Goal: Task Accomplishment & Management: Manage account settings

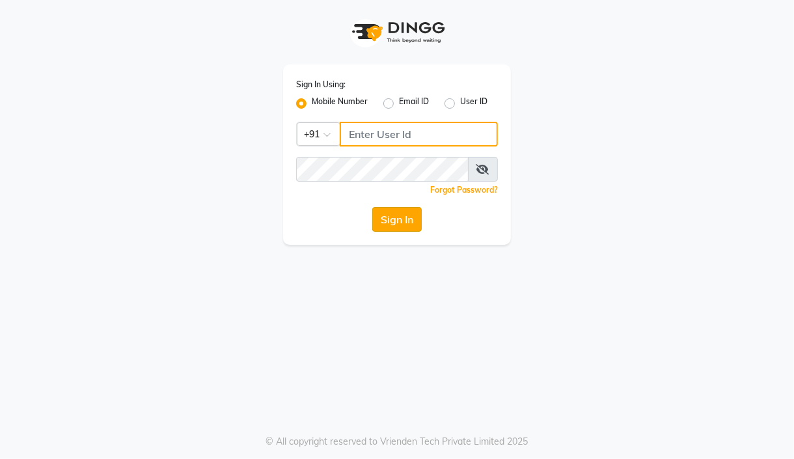
type input "7304626021"
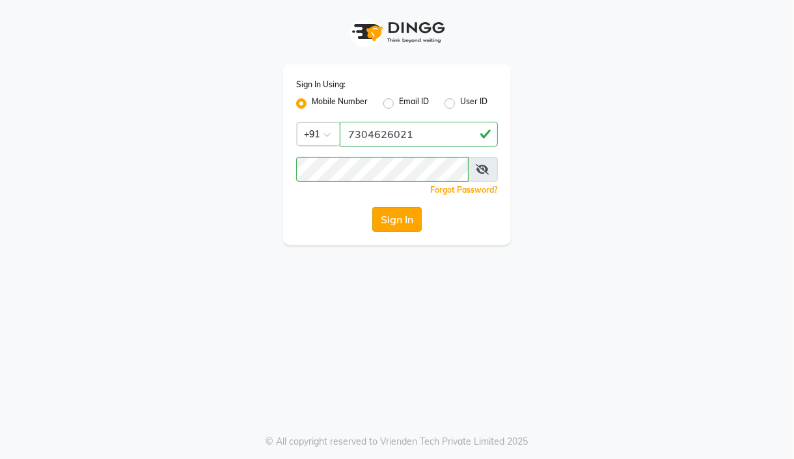
click at [400, 228] on button "Sign In" at bounding box center [396, 219] width 49 height 25
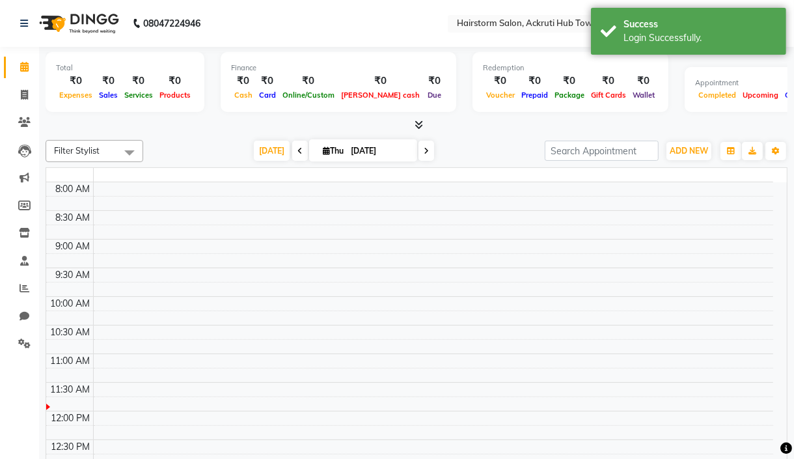
select select "en"
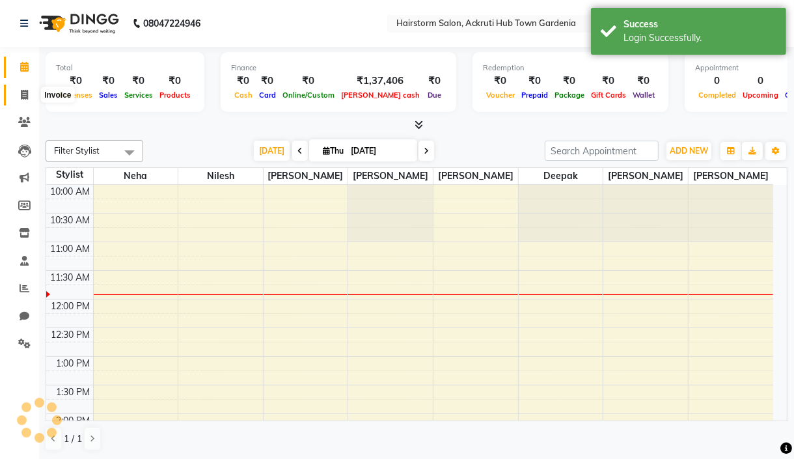
click at [21, 90] on icon at bounding box center [24, 95] width 7 height 10
select select "service"
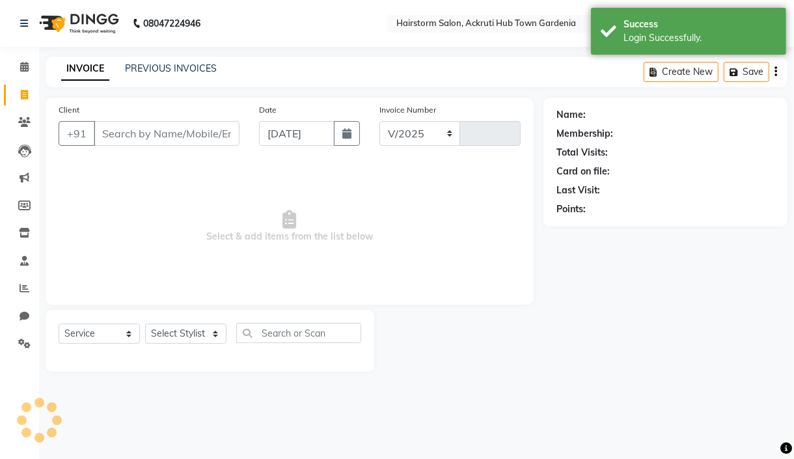
select select "279"
type input "1316"
click at [137, 139] on input "Client" at bounding box center [167, 133] width 146 height 25
select select "product"
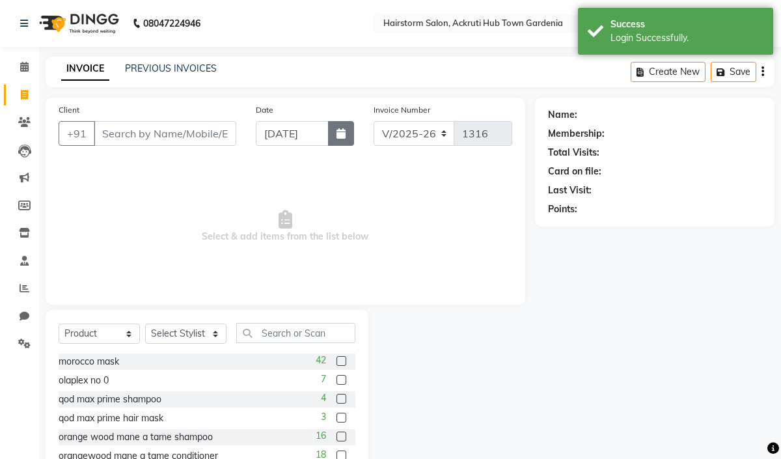
click at [347, 133] on button "button" at bounding box center [341, 133] width 26 height 25
select select "9"
select select "2025"
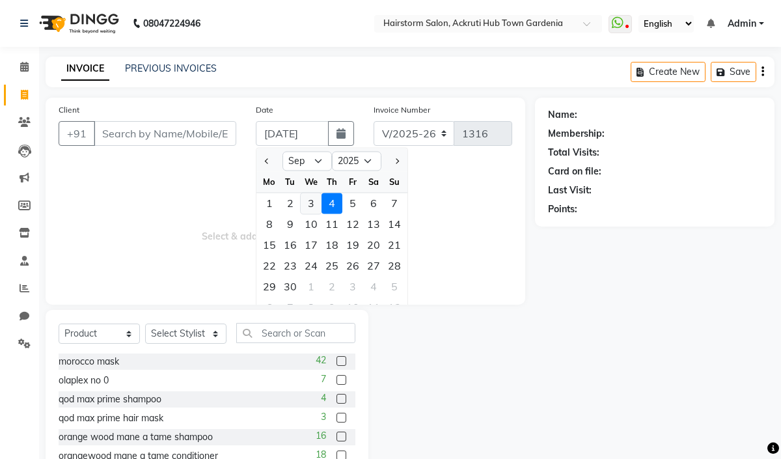
click at [316, 202] on div "3" at bounding box center [311, 203] width 21 height 21
type input "[DATE]"
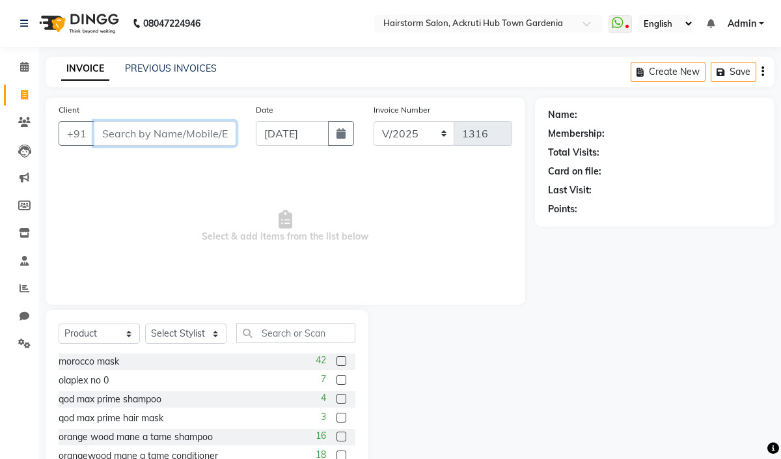
click at [144, 135] on input "Client" at bounding box center [165, 133] width 142 height 25
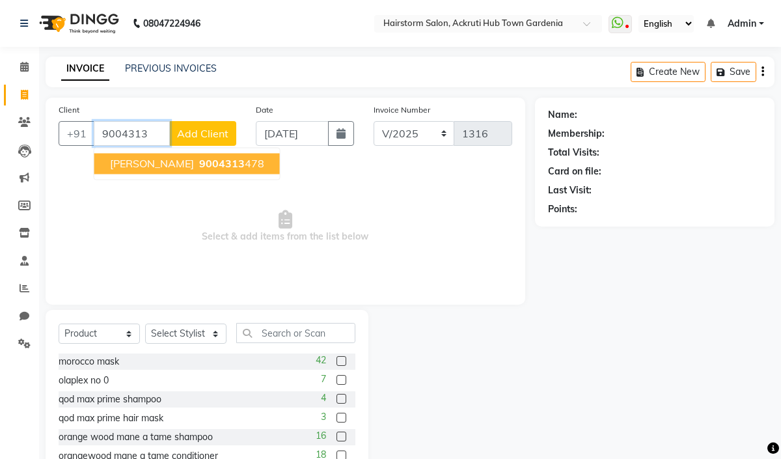
click at [220, 162] on span "9004313" at bounding box center [222, 163] width 46 height 13
type input "9004313478"
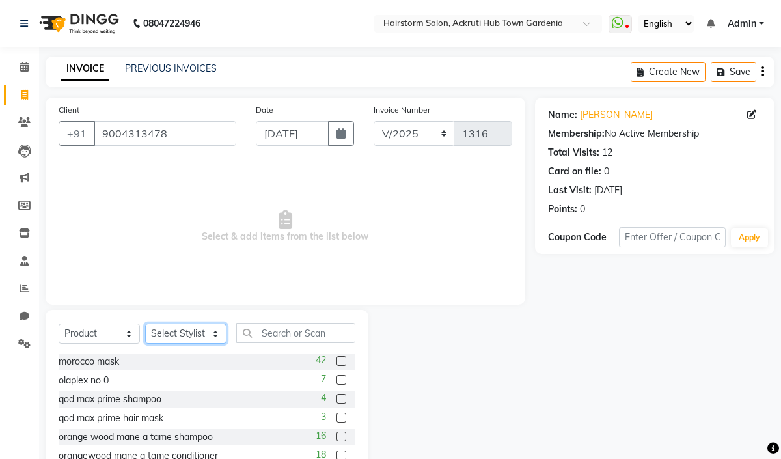
click at [192, 337] on select "Select Stylist [PERSON_NAME] deepak [PERSON_NAME] Neha [PERSON_NAME] [PERSON_NA…" at bounding box center [185, 333] width 81 height 20
select select "59939"
click at [145, 324] on select "Select Stylist [PERSON_NAME] deepak [PERSON_NAME] Neha [PERSON_NAME] [PERSON_NA…" at bounding box center [185, 333] width 81 height 20
click at [125, 133] on input "9004313478" at bounding box center [165, 133] width 142 height 25
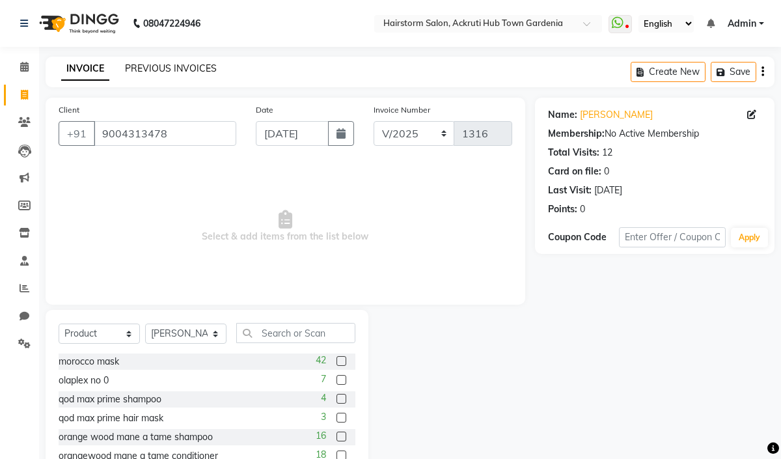
click at [141, 68] on link "PREVIOUS INVOICES" at bounding box center [171, 68] width 92 height 12
click at [156, 69] on link "PREVIOUS INVOICES" at bounding box center [171, 68] width 92 height 12
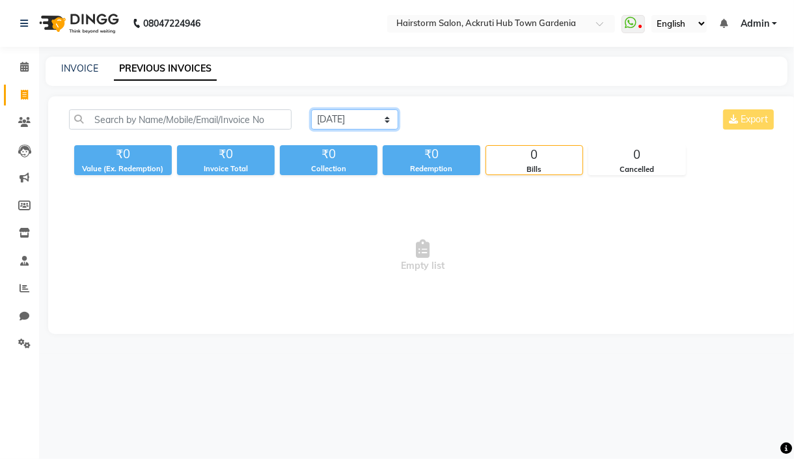
drag, startPoint x: 331, startPoint y: 118, endPoint x: 338, endPoint y: 126, distance: 10.7
click at [332, 118] on select "[DATE] [DATE] Custom Range" at bounding box center [354, 119] width 87 height 20
select select "[DATE]"
click at [311, 109] on select "[DATE] [DATE] Custom Range" at bounding box center [354, 119] width 87 height 20
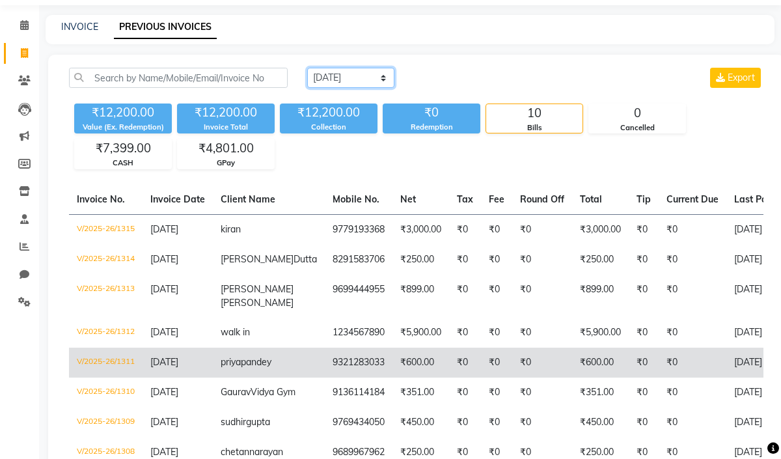
scroll to position [87, 0]
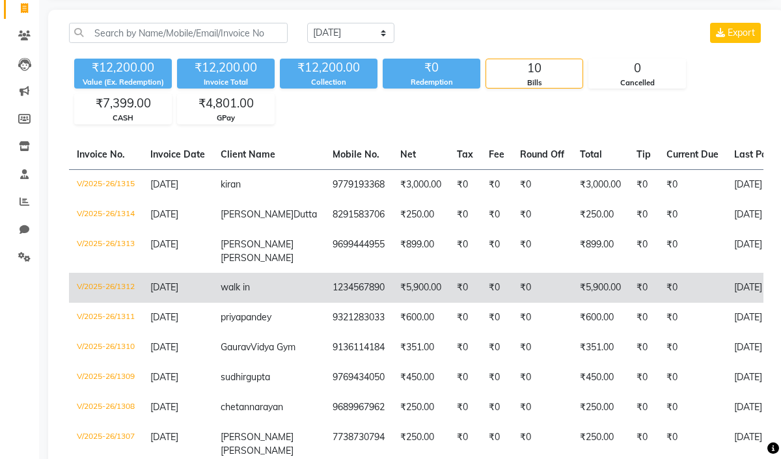
click at [117, 291] on td "V/2025-26/1312" at bounding box center [106, 288] width 74 height 30
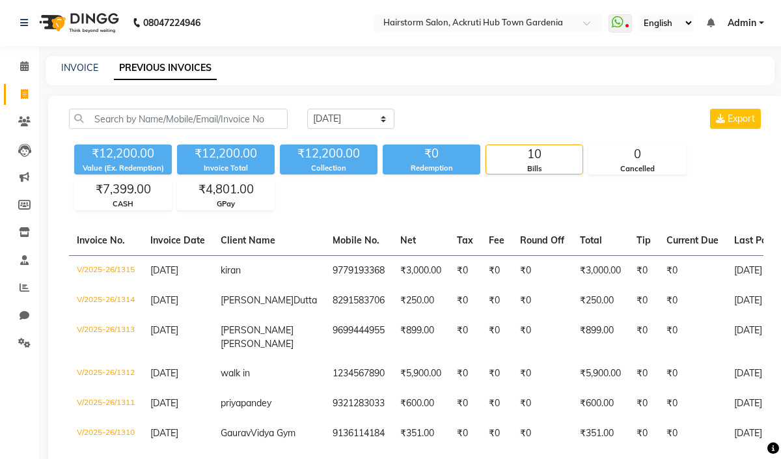
scroll to position [0, 0]
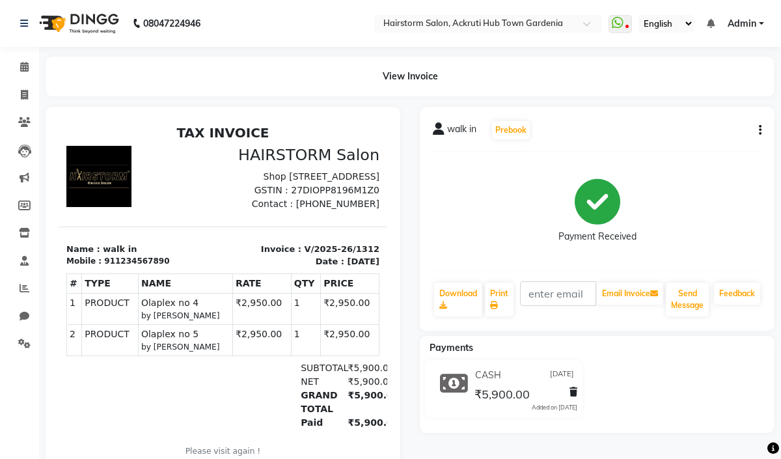
click at [762, 130] on div "walk in Prebook Payment Received Download Print Email Invoice Send Message Feed…" at bounding box center [597, 219] width 355 height 224
click at [759, 130] on icon "button" at bounding box center [760, 130] width 3 height 1
click at [704, 134] on div "Edit Invoice" at bounding box center [707, 137] width 65 height 16
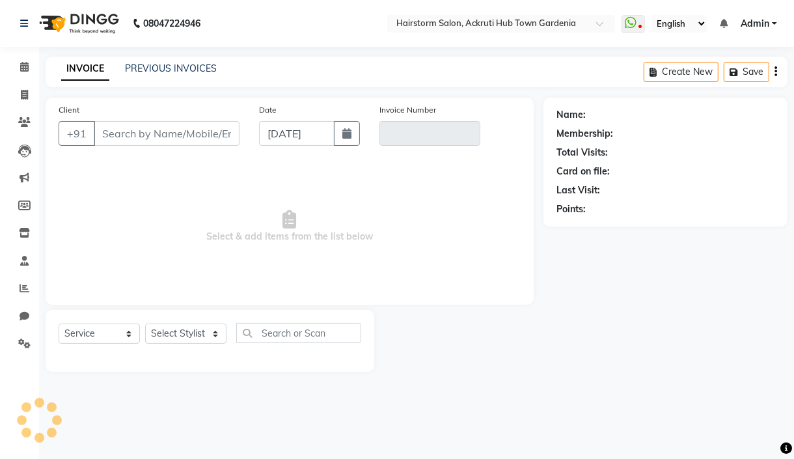
select select "product"
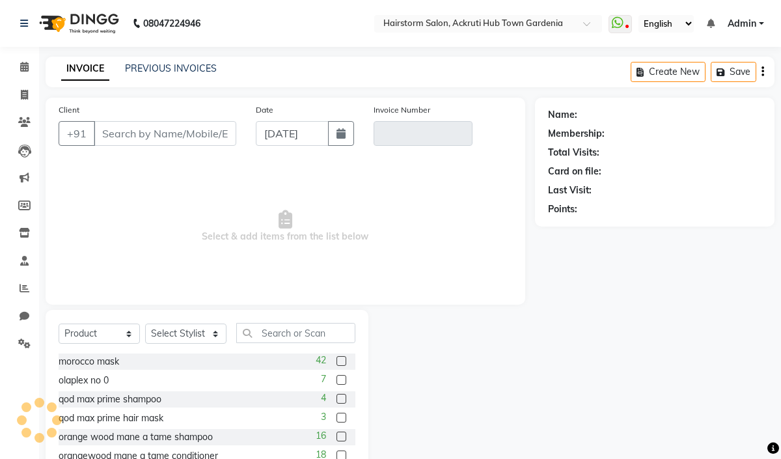
type input "1234567890"
type input "V/2025-26/1312"
type input "[DATE]"
select select "select"
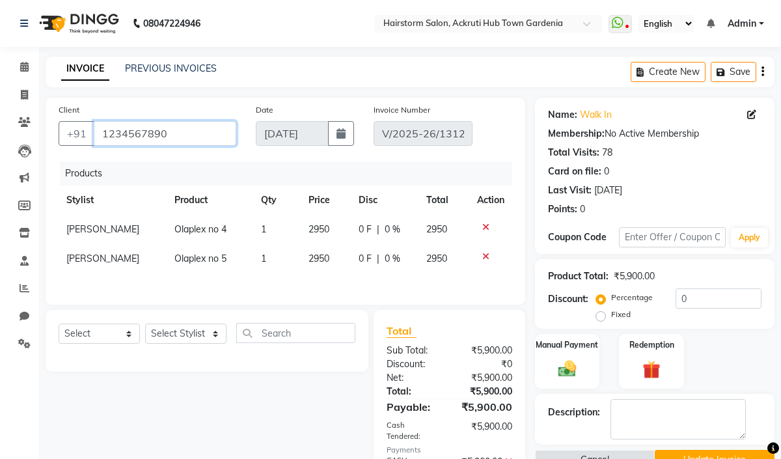
click at [133, 135] on input "1234567890" at bounding box center [165, 133] width 142 height 25
paste input "9004313478"
type input "9004313478"
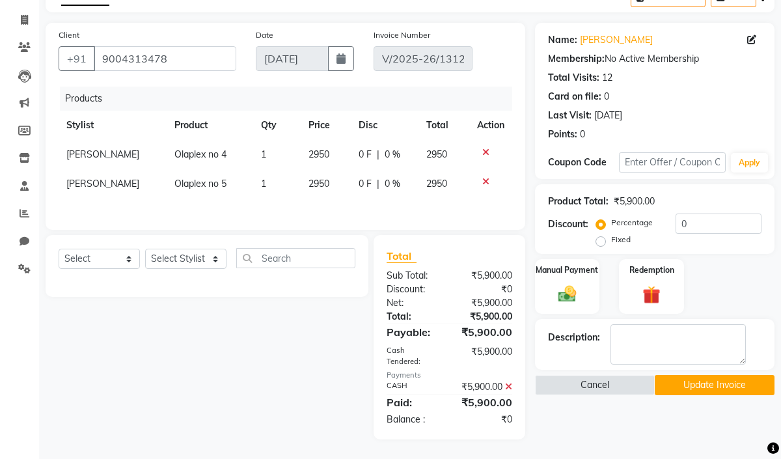
scroll to position [86, 0]
click at [713, 375] on button "Update Invoice" at bounding box center [715, 385] width 120 height 20
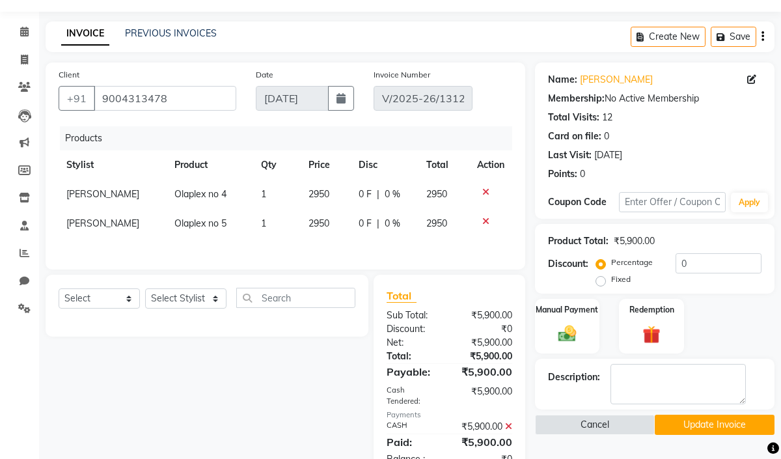
scroll to position [0, 0]
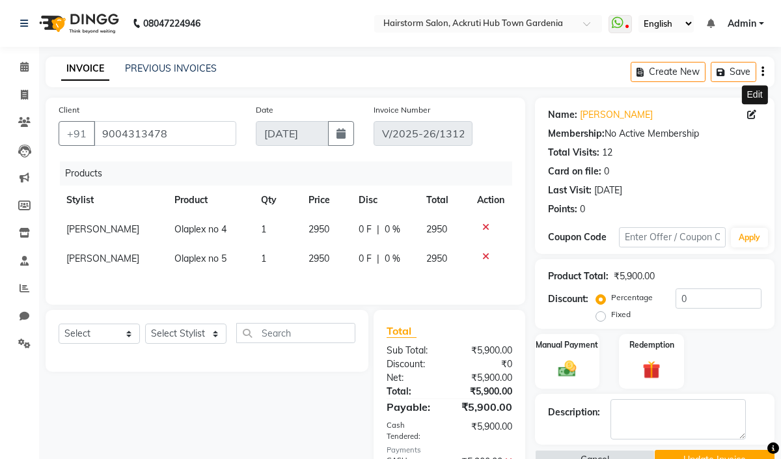
click at [757, 113] on span at bounding box center [754, 115] width 14 height 14
click at [126, 139] on input "9004313478" at bounding box center [165, 133] width 142 height 25
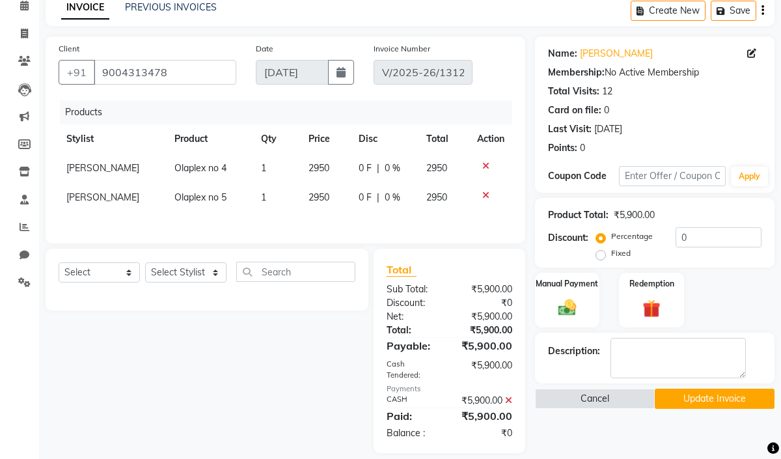
scroll to position [86, 0]
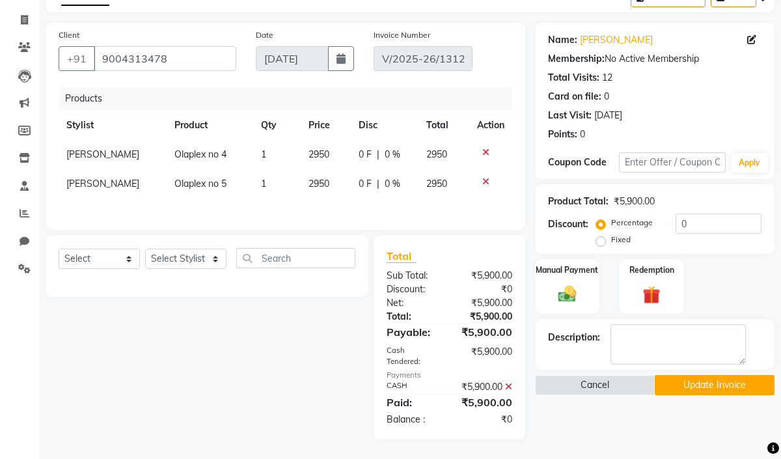
click at [698, 375] on button "Update Invoice" at bounding box center [715, 385] width 120 height 20
click at [180, 47] on input "9004313478" at bounding box center [165, 58] width 142 height 25
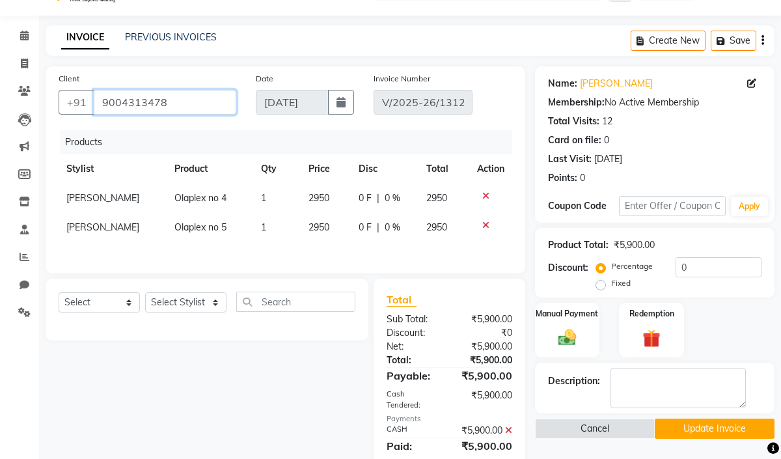
scroll to position [0, 0]
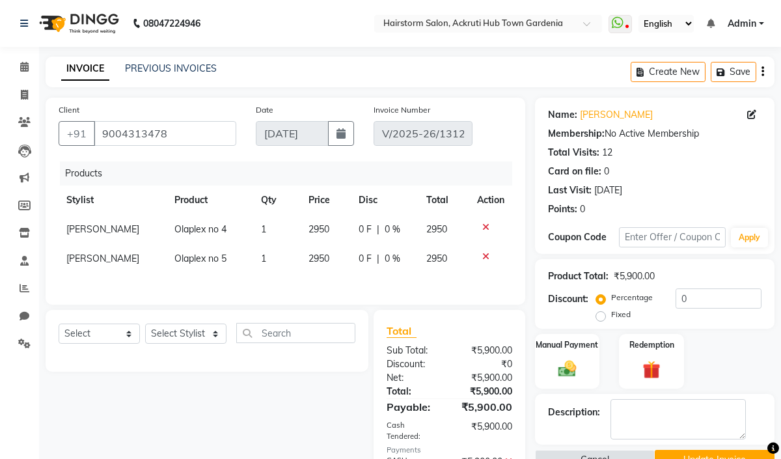
click at [759, 72] on div "Create New Save" at bounding box center [702, 72] width 144 height 31
click at [763, 72] on icon "button" at bounding box center [762, 72] width 3 height 1
select select "product"
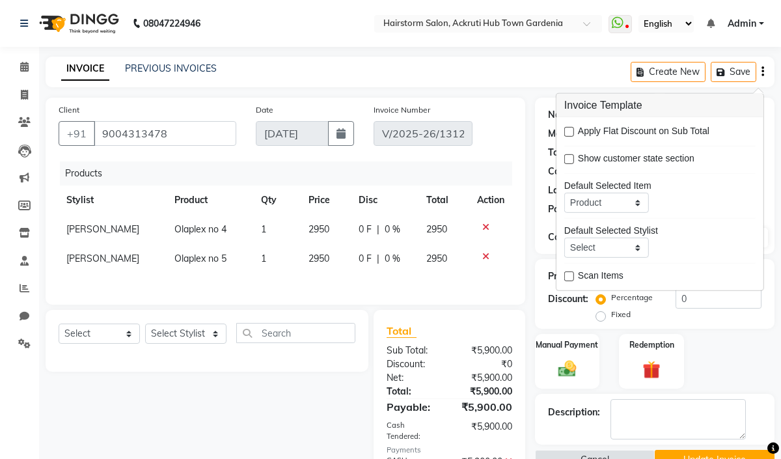
scroll to position [86, 0]
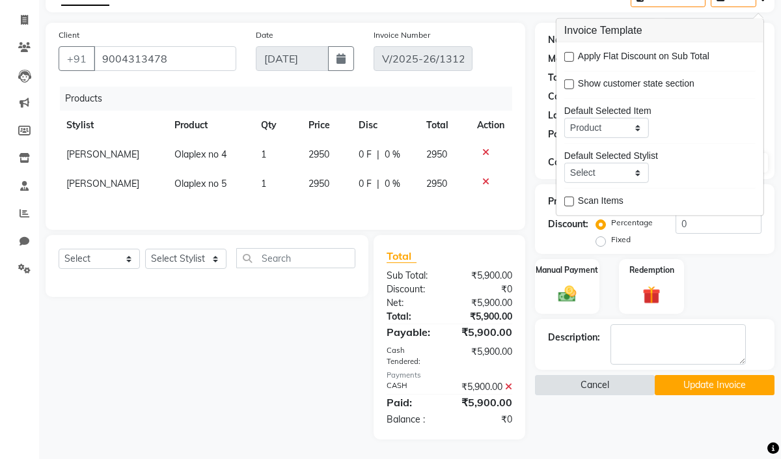
click at [606, 375] on button "Cancel" at bounding box center [595, 385] width 120 height 20
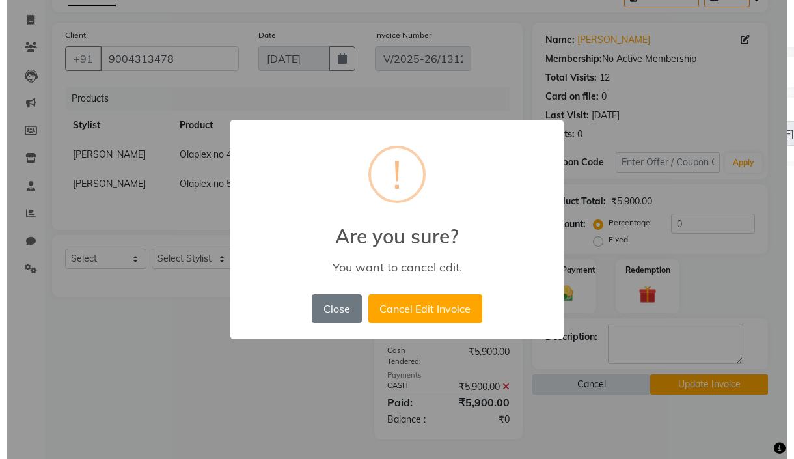
scroll to position [72, 0]
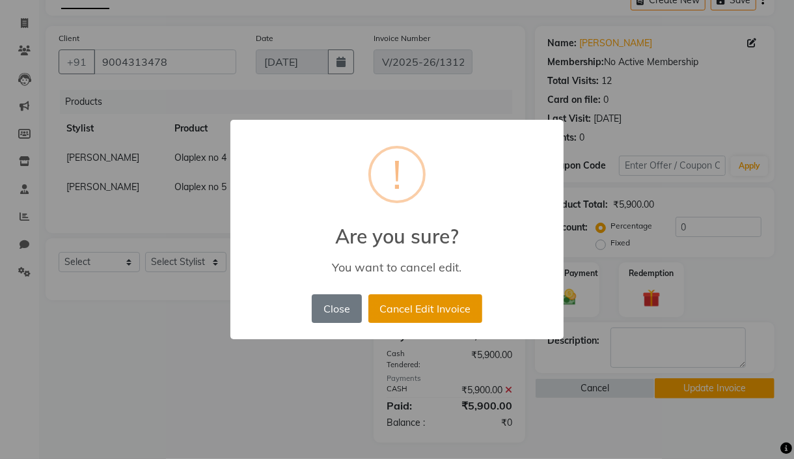
click at [413, 309] on button "Cancel Edit Invoice" at bounding box center [425, 308] width 114 height 29
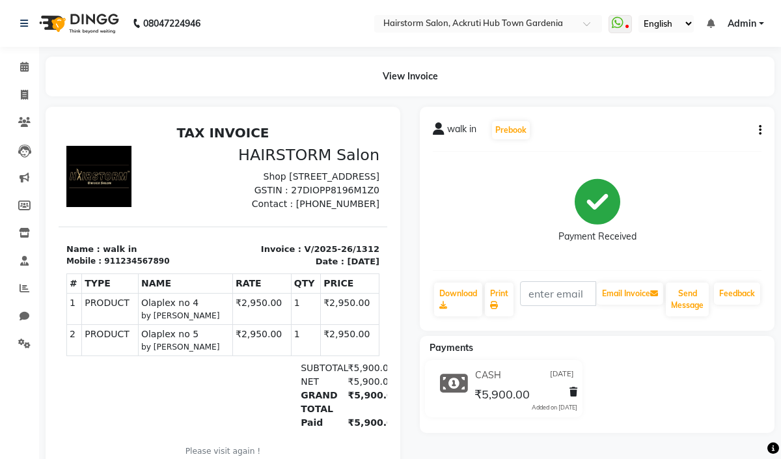
scroll to position [110, 0]
click at [574, 391] on icon at bounding box center [573, 391] width 8 height 9
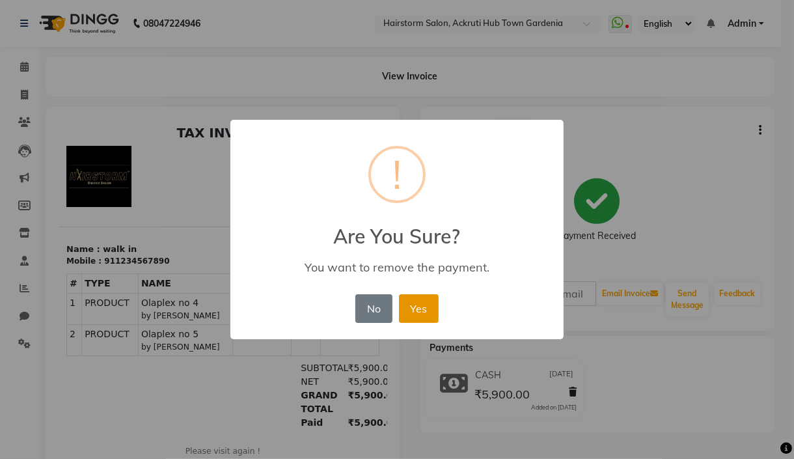
click at [421, 305] on button "Yes" at bounding box center [419, 308] width 40 height 29
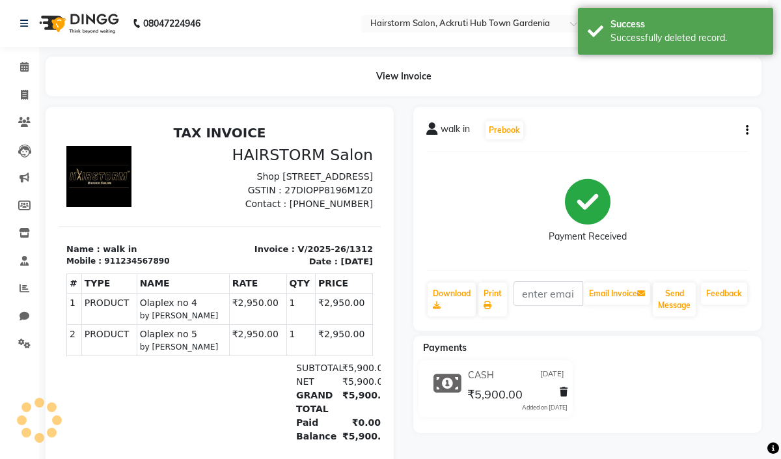
scroll to position [10, 0]
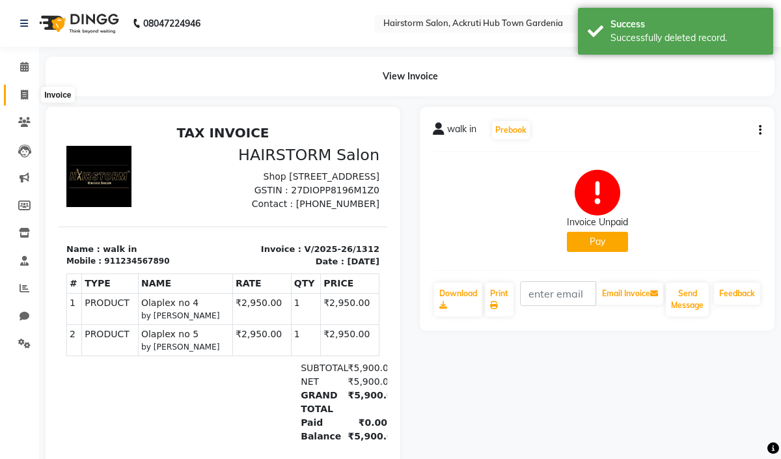
click at [27, 98] on icon at bounding box center [24, 95] width 7 height 10
select select "279"
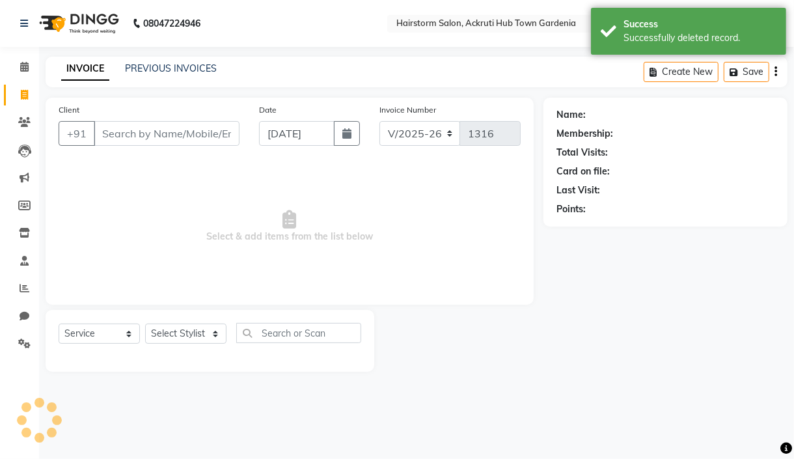
select select "product"
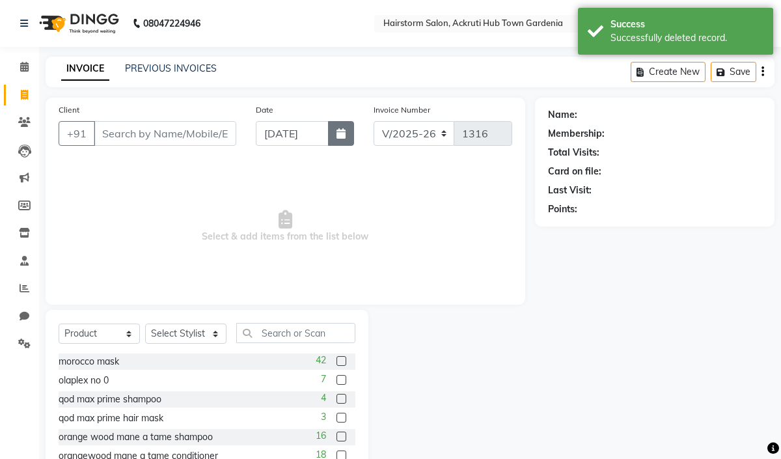
click at [335, 129] on button "button" at bounding box center [341, 133] width 26 height 25
select select "9"
select select "2025"
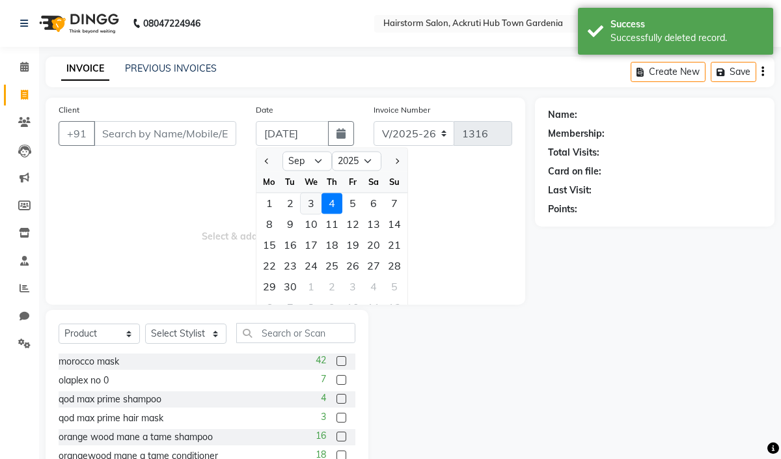
click at [312, 200] on div "3" at bounding box center [311, 203] width 21 height 21
type input "[DATE]"
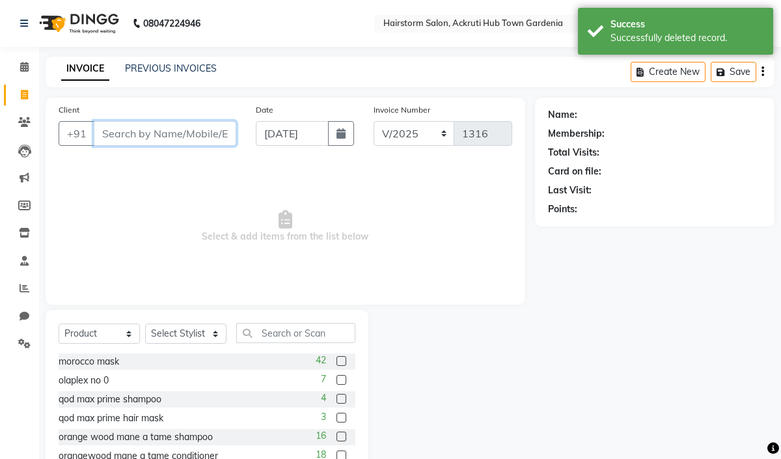
click at [120, 138] on input "Client" at bounding box center [165, 133] width 142 height 25
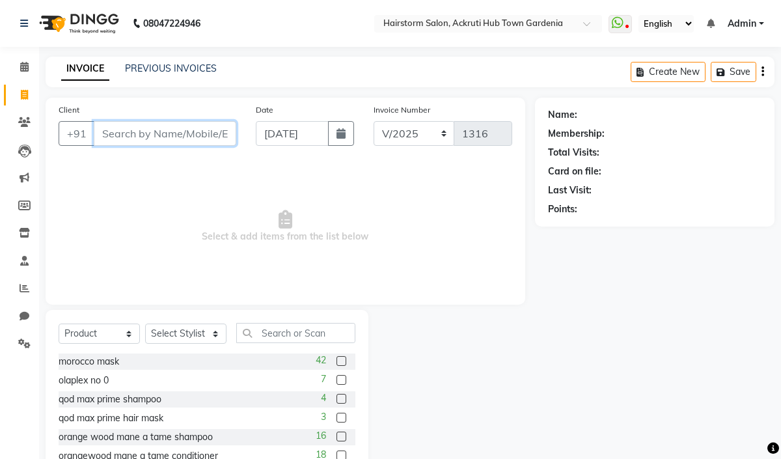
paste input "9004313478"
type input "9004313478"
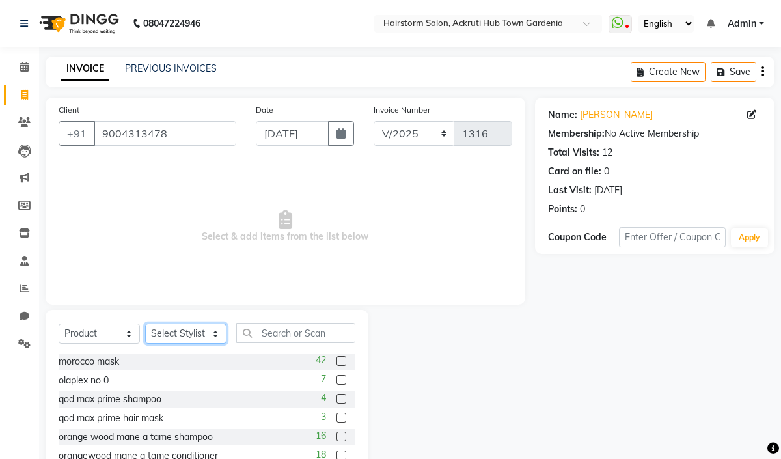
click at [202, 332] on select "Select Stylist [PERSON_NAME] deepak [PERSON_NAME] Neha [PERSON_NAME] [PERSON_NA…" at bounding box center [185, 333] width 81 height 20
select select "59939"
click at [145, 324] on select "Select Stylist [PERSON_NAME] deepak [PERSON_NAME] Neha [PERSON_NAME] [PERSON_NA…" at bounding box center [185, 333] width 81 height 20
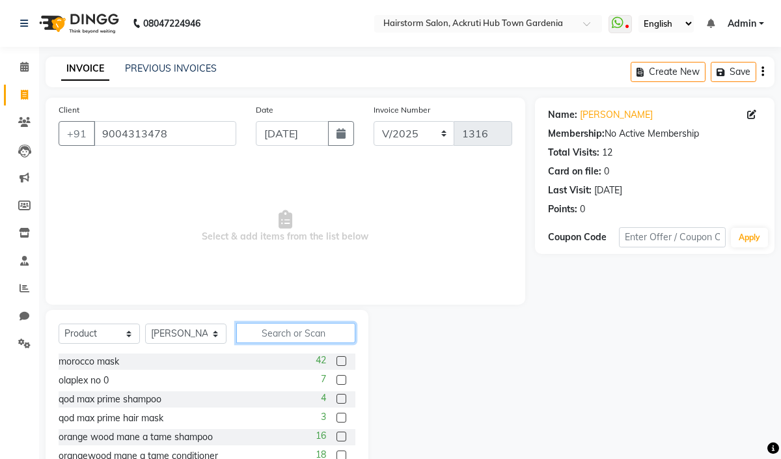
click at [265, 342] on input "text" at bounding box center [295, 333] width 119 height 20
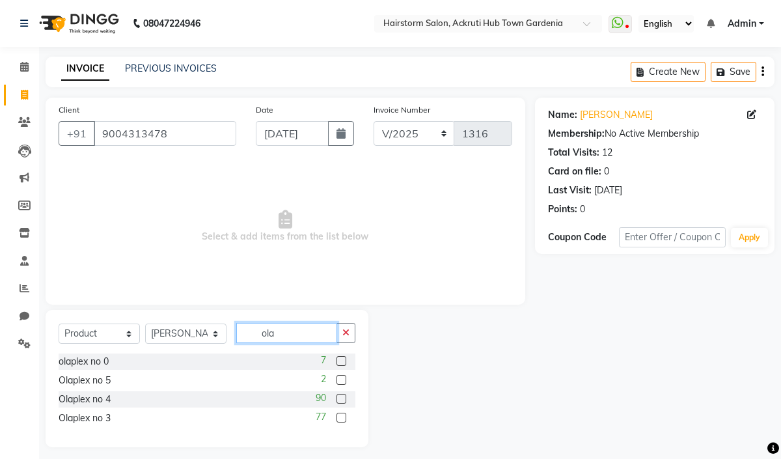
type input "ola"
click at [338, 398] on label at bounding box center [341, 399] width 10 height 10
click at [338, 398] on input "checkbox" at bounding box center [340, 399] width 8 height 8
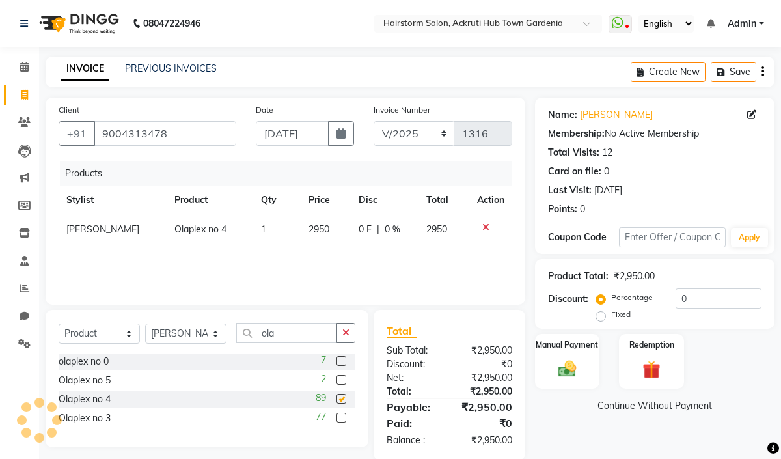
checkbox input "false"
click at [342, 381] on label at bounding box center [341, 380] width 10 height 10
click at [342, 381] on input "checkbox" at bounding box center [340, 380] width 8 height 8
checkbox input "false"
click at [575, 357] on div "Manual Payment" at bounding box center [568, 360] width 68 height 57
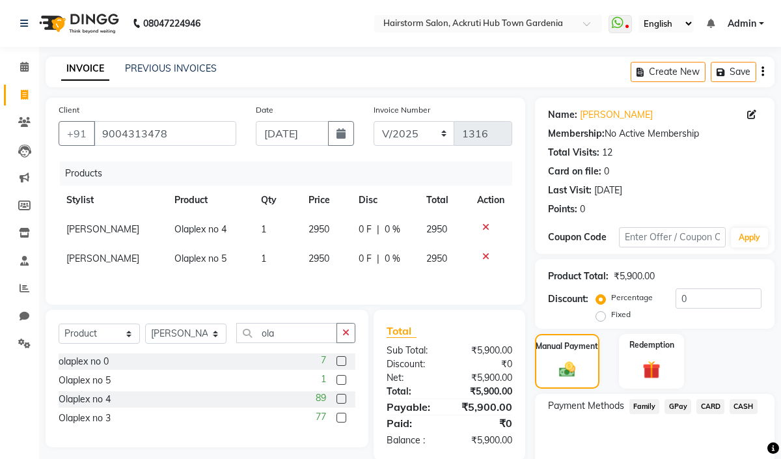
click at [746, 403] on span "CASH" at bounding box center [743, 406] width 28 height 15
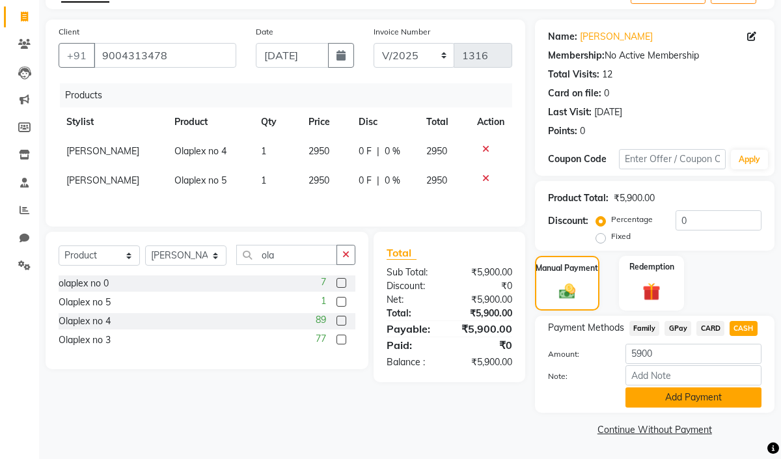
click at [709, 394] on button "Add Payment" at bounding box center [693, 397] width 136 height 20
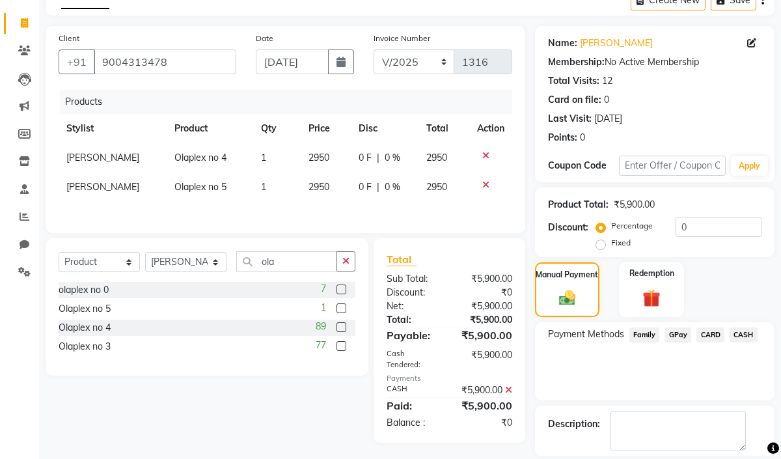
scroll to position [132, 0]
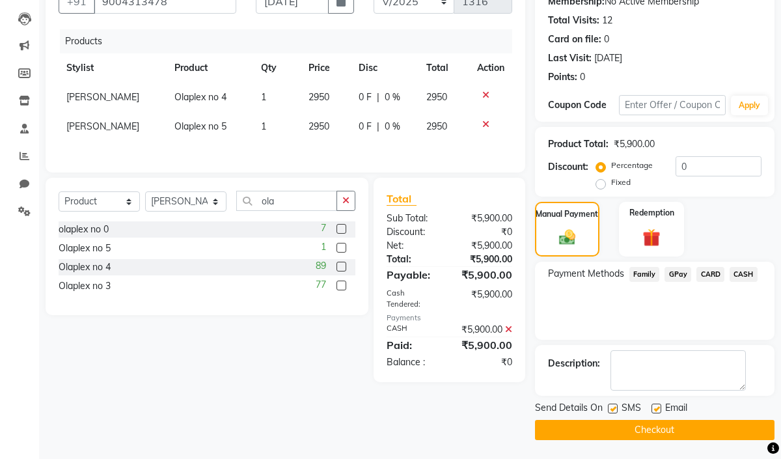
click at [647, 424] on button "Checkout" at bounding box center [654, 430] width 239 height 20
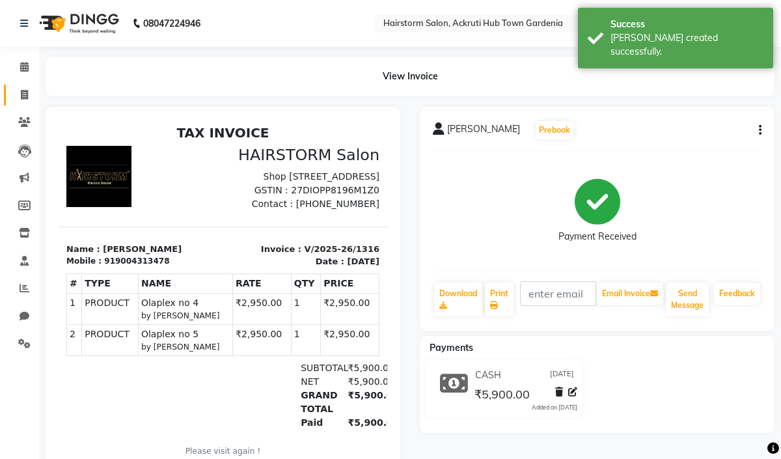
click at [22, 104] on link "Invoice" at bounding box center [19, 95] width 31 height 21
select select "279"
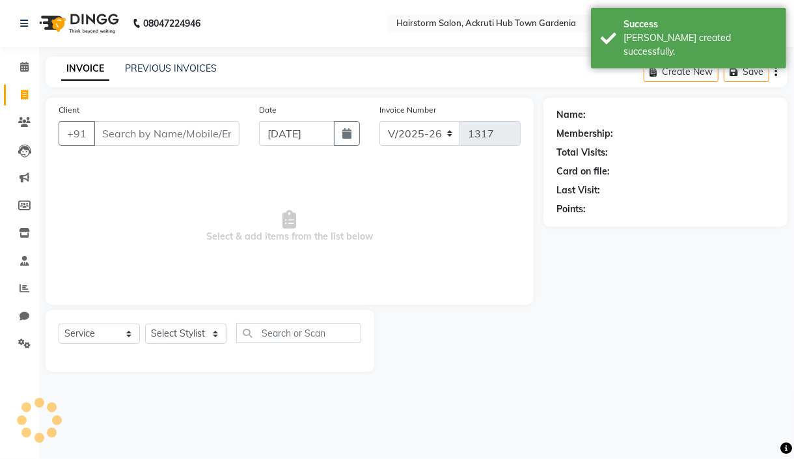
select select "product"
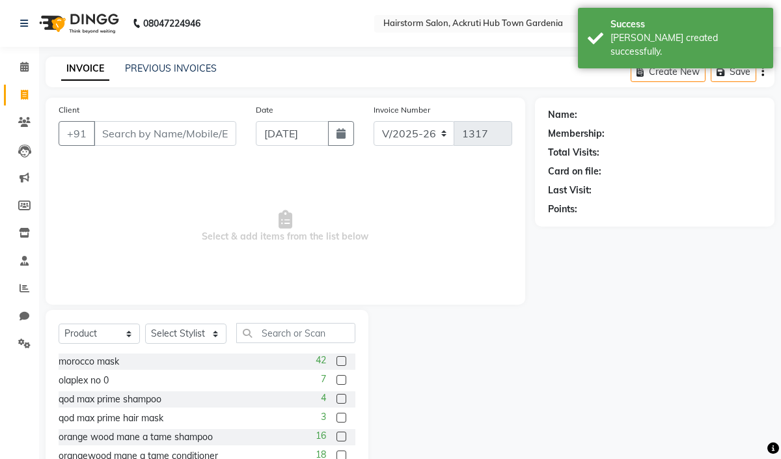
click at [180, 75] on div "INVOICE PREVIOUS INVOICES" at bounding box center [139, 69] width 187 height 15
click at [172, 70] on link "PREVIOUS INVOICES" at bounding box center [171, 68] width 92 height 12
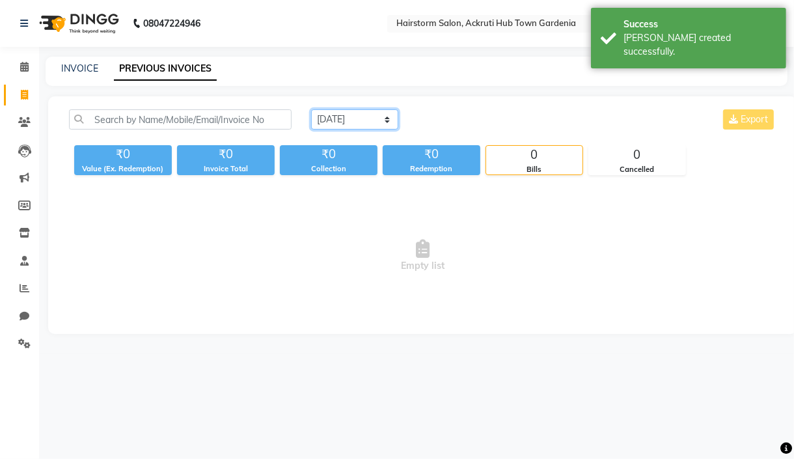
click at [342, 125] on select "[DATE] [DATE] Custom Range" at bounding box center [354, 119] width 87 height 20
select select "[DATE]"
click at [311, 109] on select "[DATE] [DATE] Custom Range" at bounding box center [354, 119] width 87 height 20
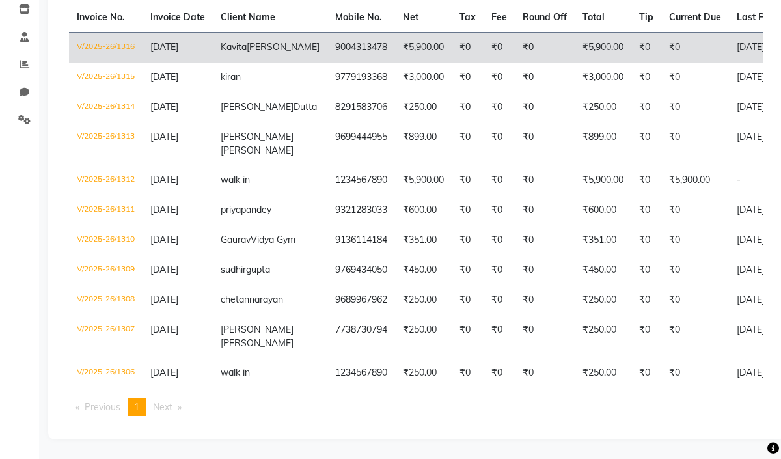
scroll to position [289, 0]
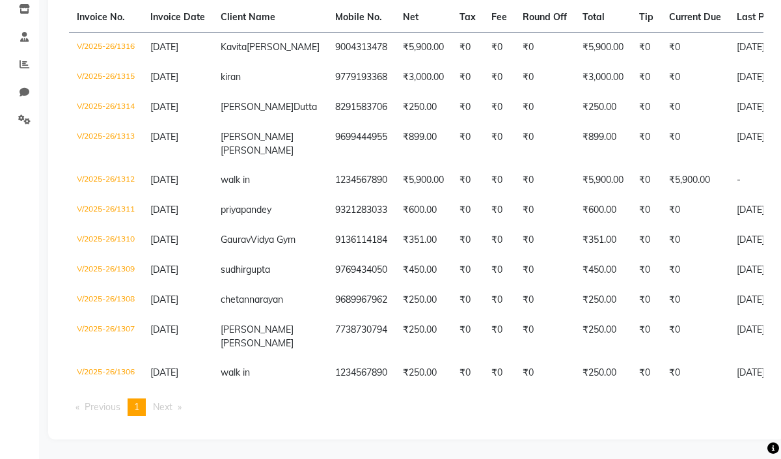
drag, startPoint x: 612, startPoint y: 435, endPoint x: 590, endPoint y: 446, distance: 24.2
click at [606, 438] on div "[DATE] [DATE] Custom Range Export ₹18,100.00 Value (Ex. Redemption) ₹18,100.00 …" at bounding box center [416, 155] width 736 height 567
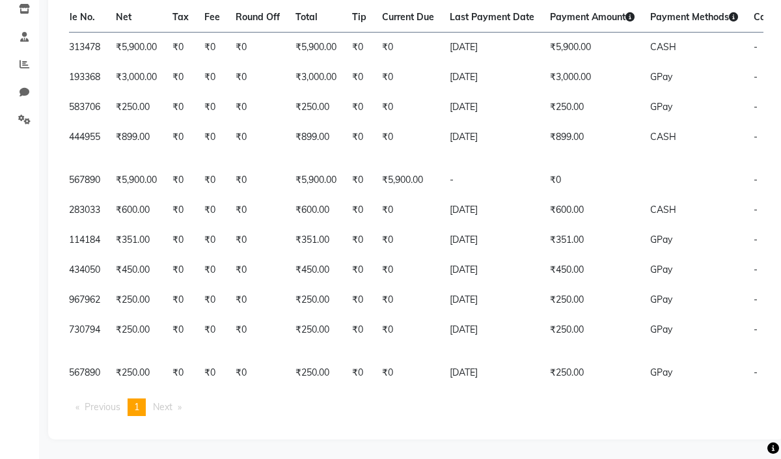
scroll to position [0, 360]
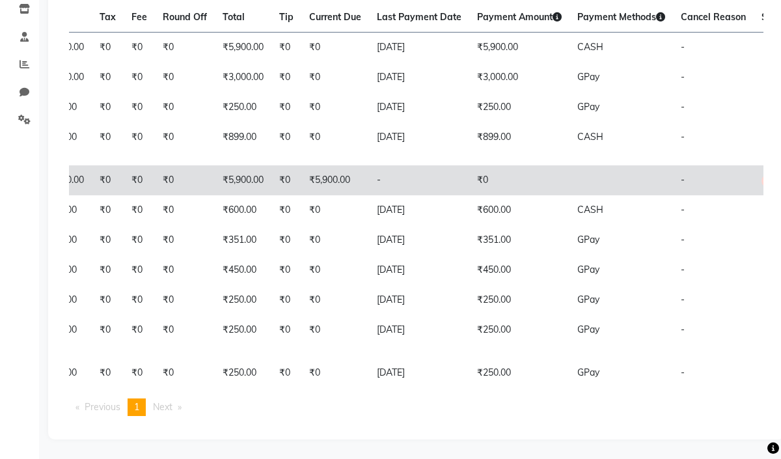
drag, startPoint x: 725, startPoint y: 124, endPoint x: 747, endPoint y: 124, distance: 21.5
click at [761, 174] on span "UNPAID" at bounding box center [777, 180] width 32 height 13
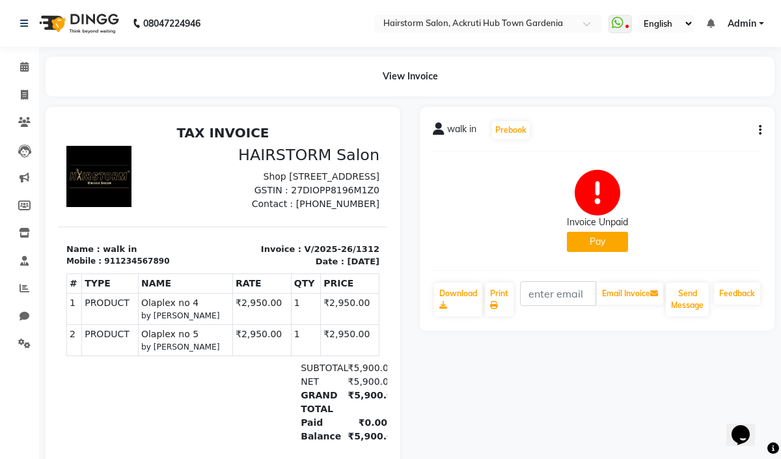
click at [763, 133] on div "walk in Prebook Invoice Unpaid Pay Download Print Email Invoice Send Message Fe…" at bounding box center [597, 219] width 355 height 224
click at [757, 133] on button "button" at bounding box center [757, 131] width 8 height 14
click at [724, 104] on div "Cancel Invoice" at bounding box center [707, 105] width 65 height 16
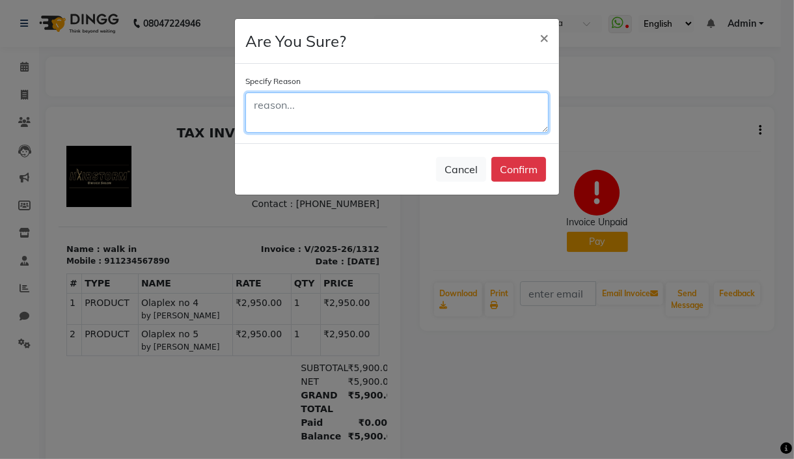
click at [269, 105] on textarea at bounding box center [396, 112] width 303 height 40
type textarea "worng bill"
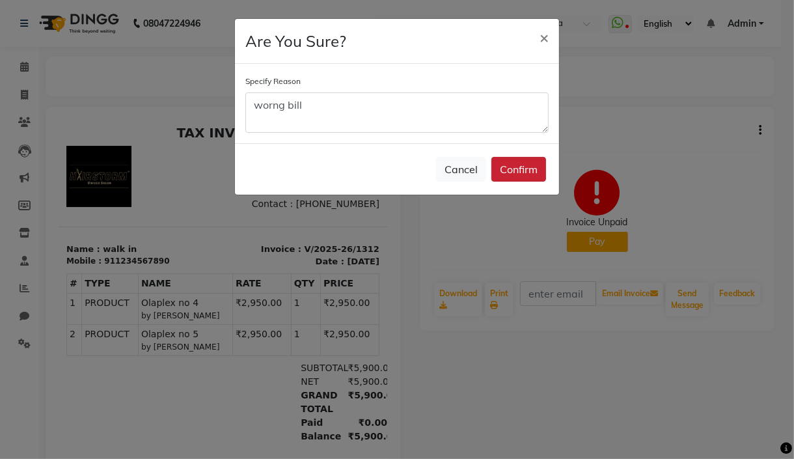
click at [506, 173] on button "Confirm" at bounding box center [518, 169] width 55 height 25
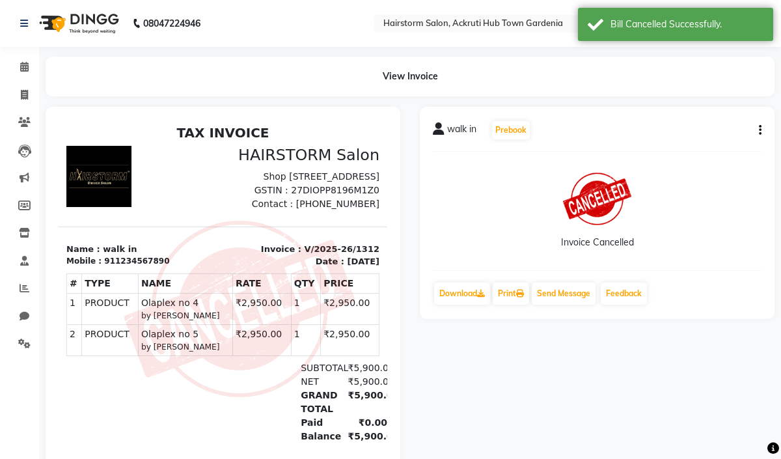
click at [321, 339] on div "walk in Prebook Invoice Cancelled Download Print Send Message Feedback" at bounding box center [164, 353] width 313 height 29
click at [23, 88] on span at bounding box center [24, 95] width 23 height 15
select select "279"
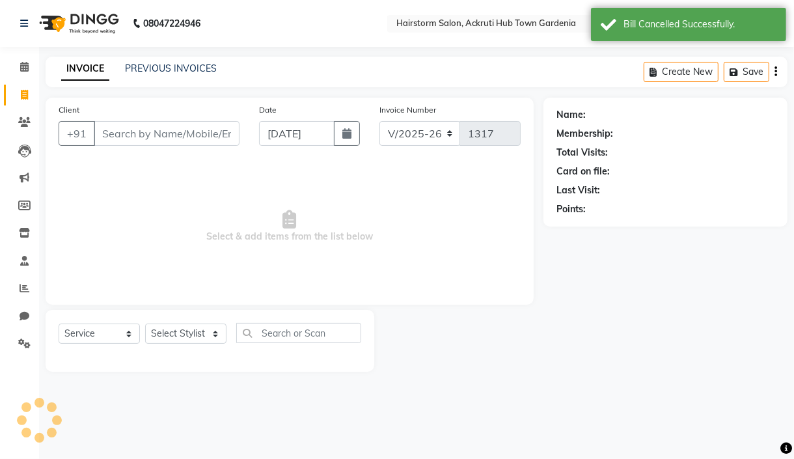
select select "product"
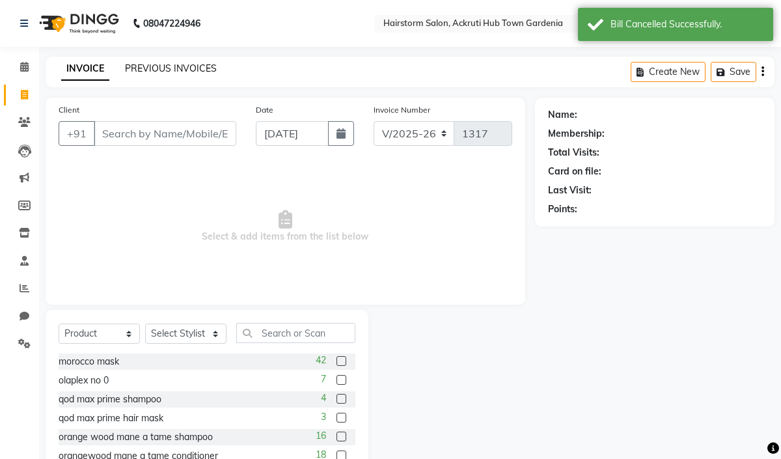
click at [159, 70] on link "PREVIOUS INVOICES" at bounding box center [171, 68] width 92 height 12
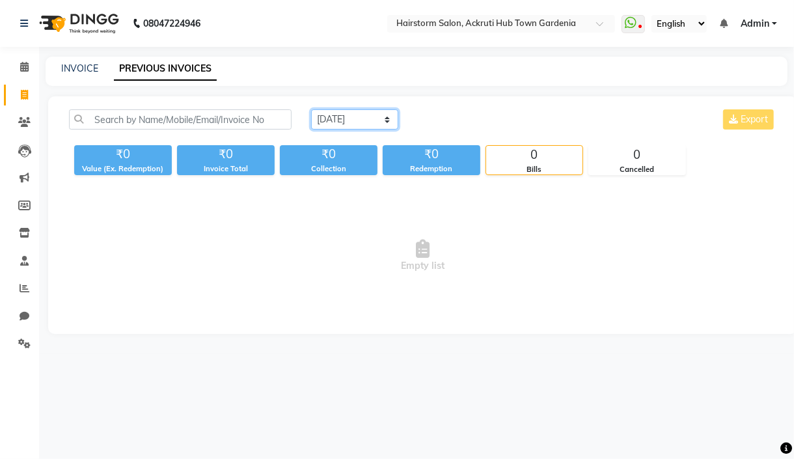
click at [345, 121] on select "[DATE] [DATE] Custom Range" at bounding box center [354, 119] width 87 height 20
select select "[DATE]"
click at [311, 109] on select "[DATE] [DATE] Custom Range" at bounding box center [354, 119] width 87 height 20
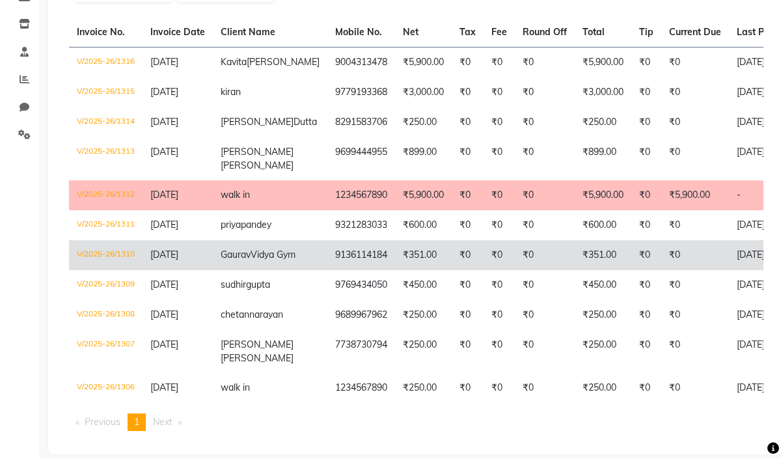
scroll to position [173, 0]
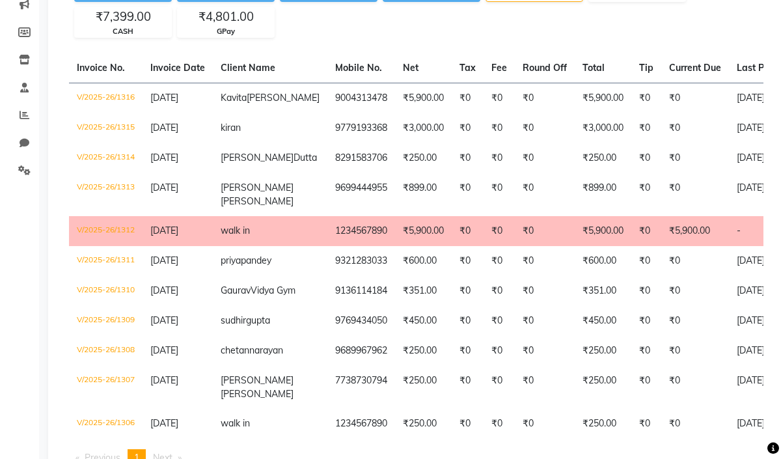
click at [729, 245] on td "-" at bounding box center [779, 231] width 100 height 30
